Goal: Transaction & Acquisition: Obtain resource

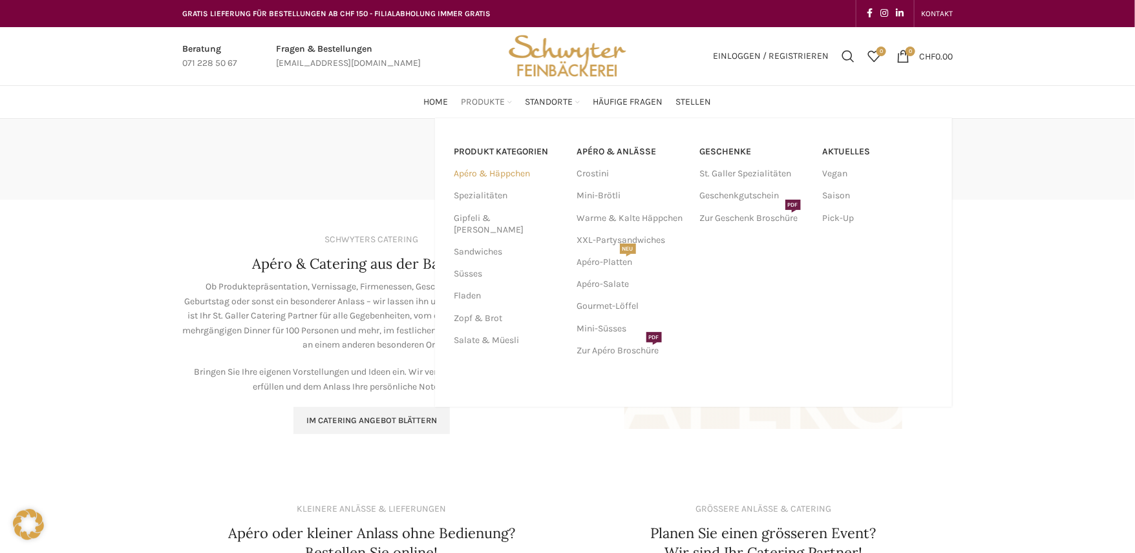
click at [477, 174] on link "Apéro & Häppchen" at bounding box center [508, 174] width 107 height 22
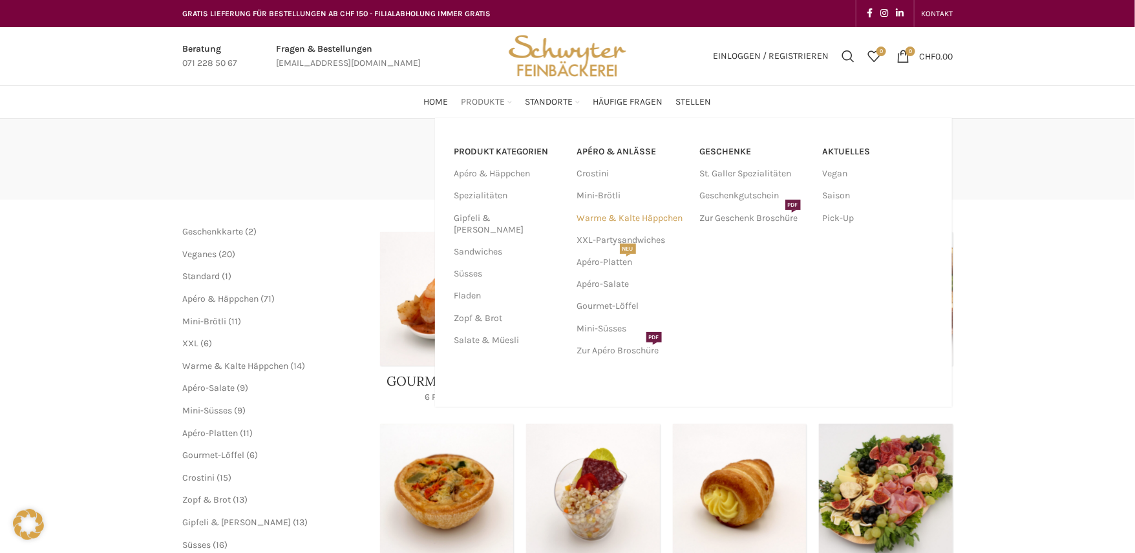
click at [606, 218] on link "Warme & Kalte Häppchen" at bounding box center [632, 219] width 110 height 22
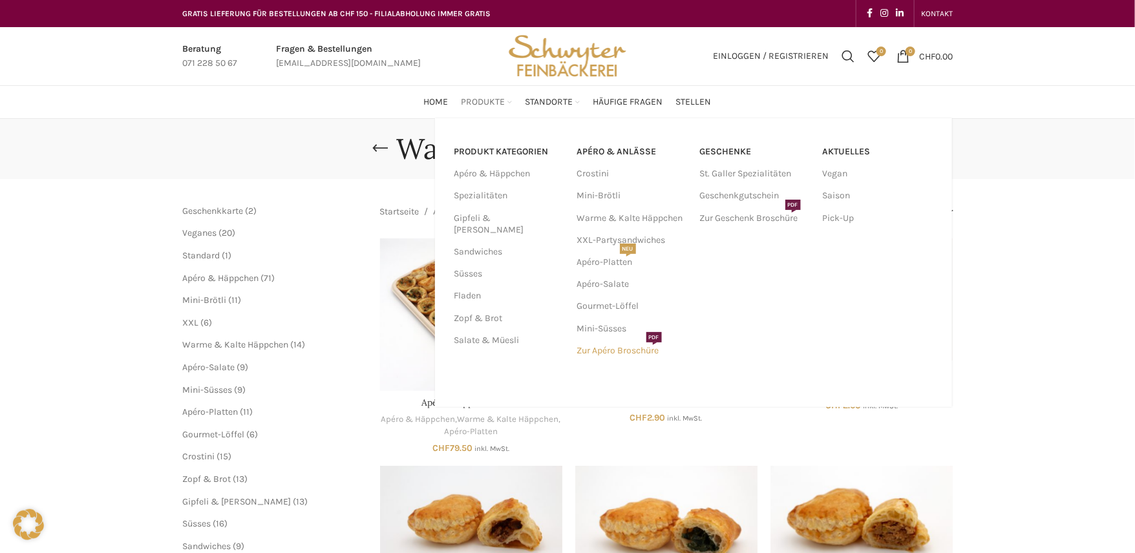
click at [616, 347] on link "Zur Apéro Broschüre PDF" at bounding box center [632, 351] width 110 height 22
